Goal: Find specific page/section: Find specific page/section

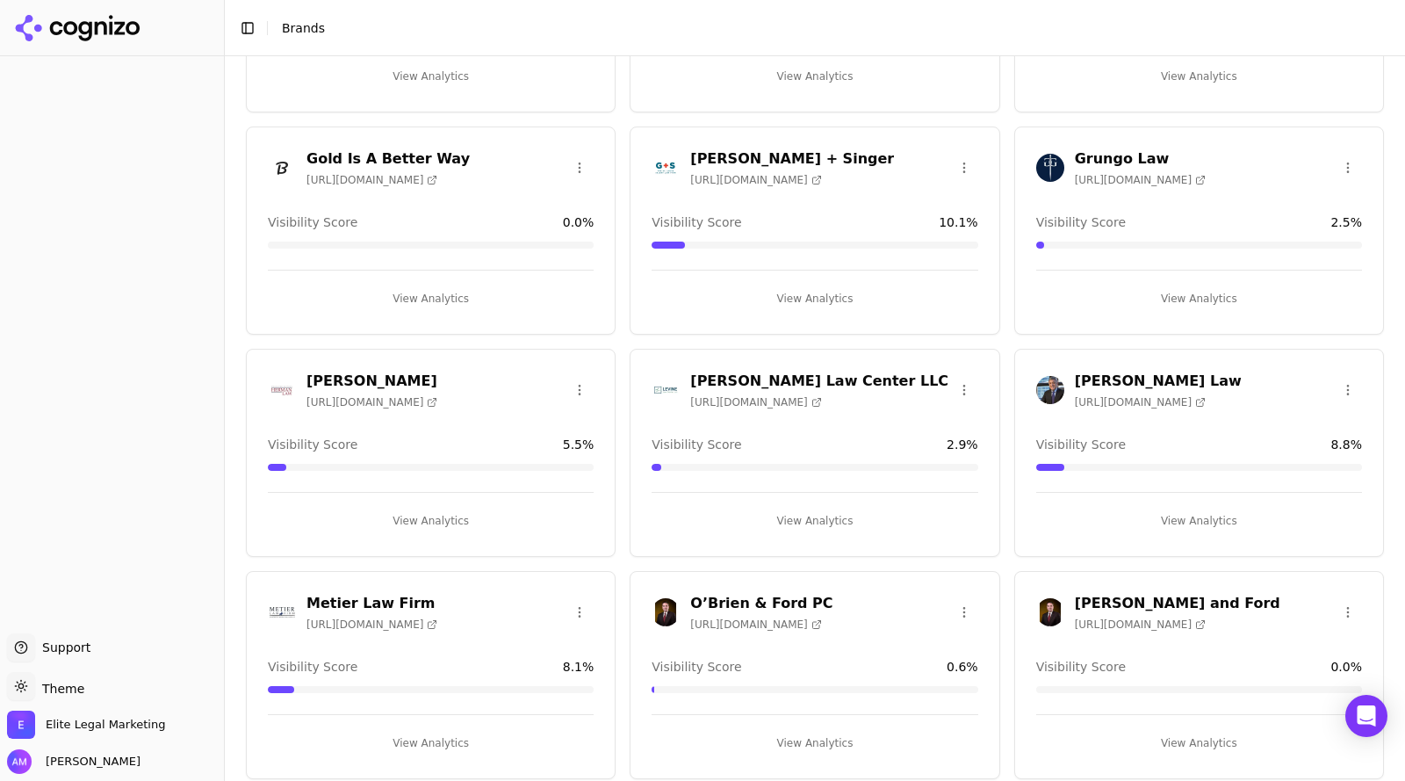
scroll to position [883, 0]
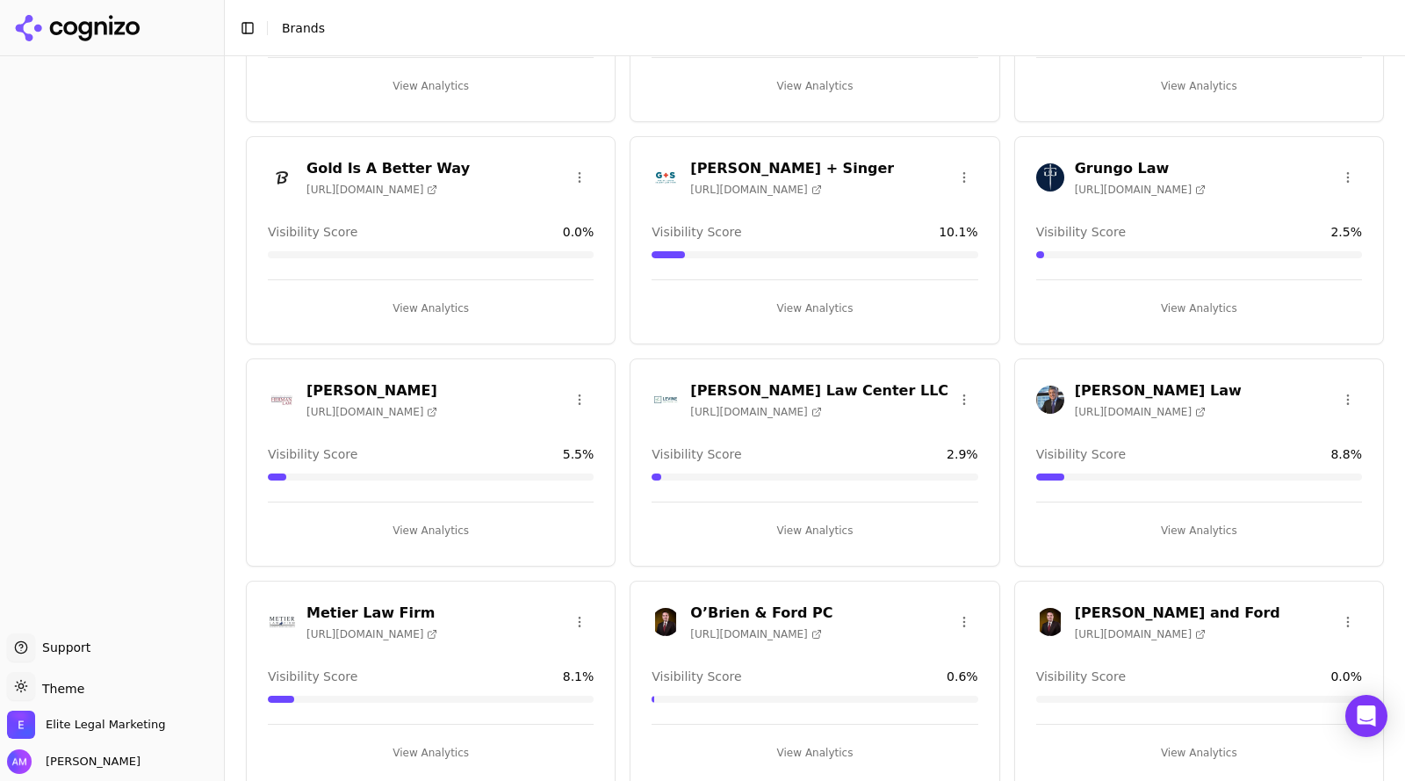
click at [1090, 395] on h3 "[PERSON_NAME] Law" at bounding box center [1158, 390] width 167 height 21
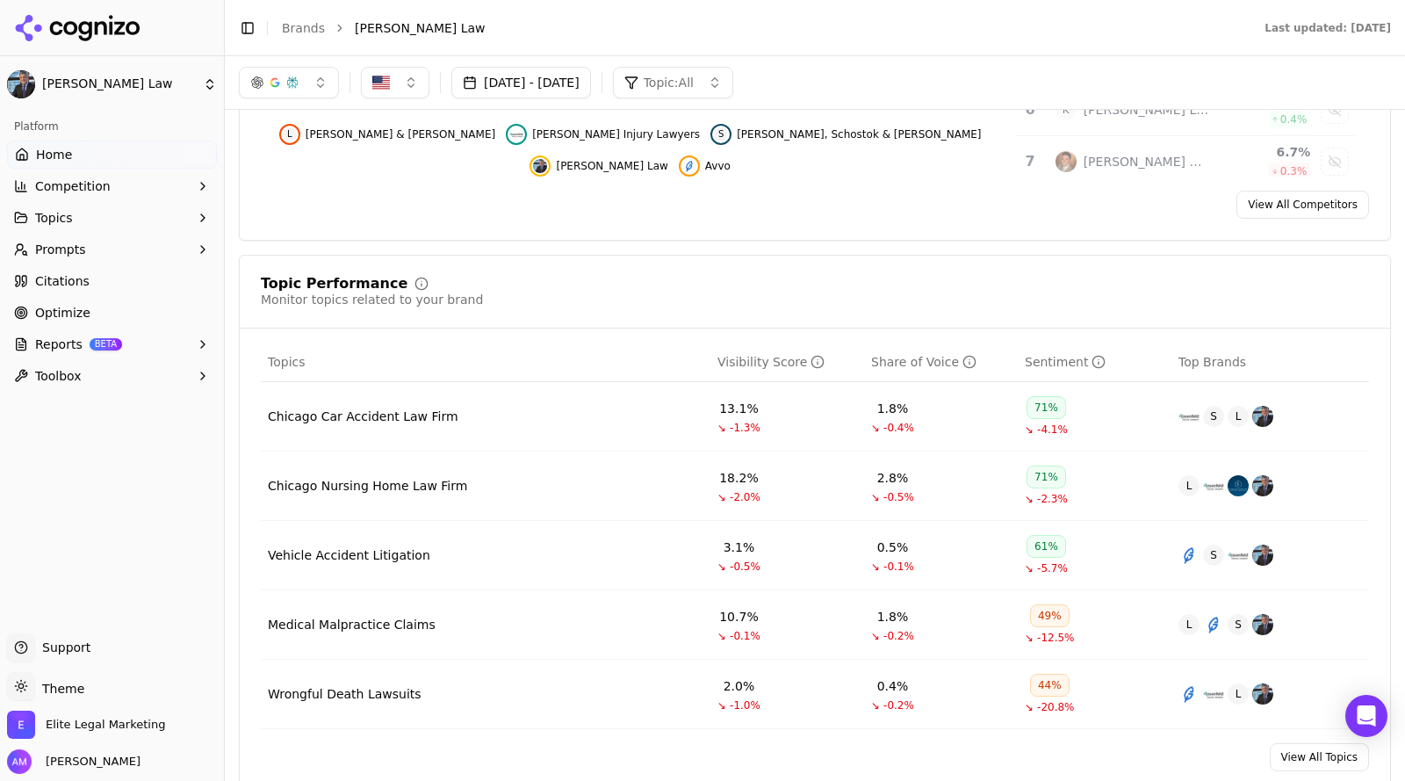
scroll to position [386, 0]
